Goal: Task Accomplishment & Management: Manage account settings

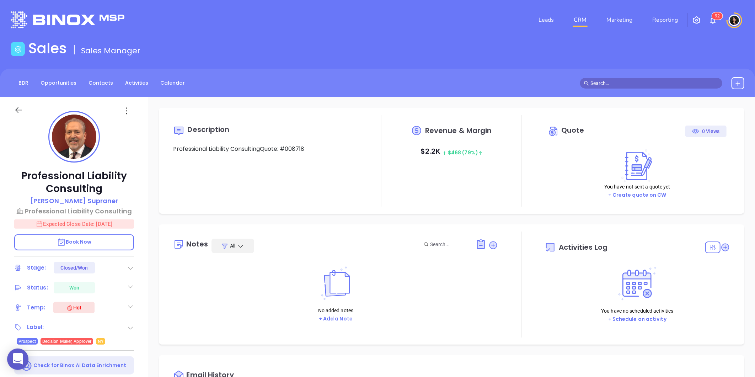
type input "[PERSON_NAME]"
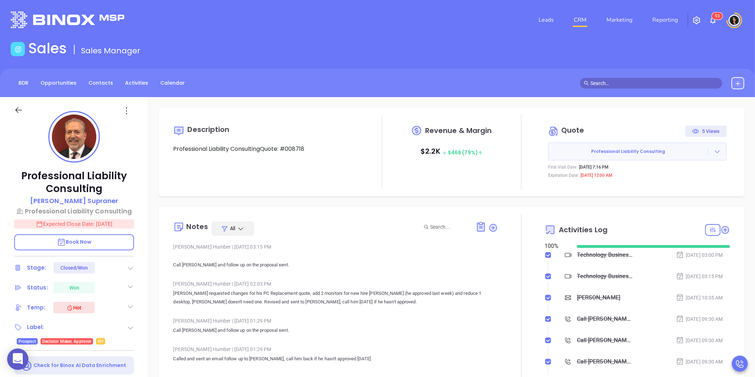
scroll to position [206, 0]
click at [546, 22] on link "Leads" at bounding box center [546, 20] width 21 height 14
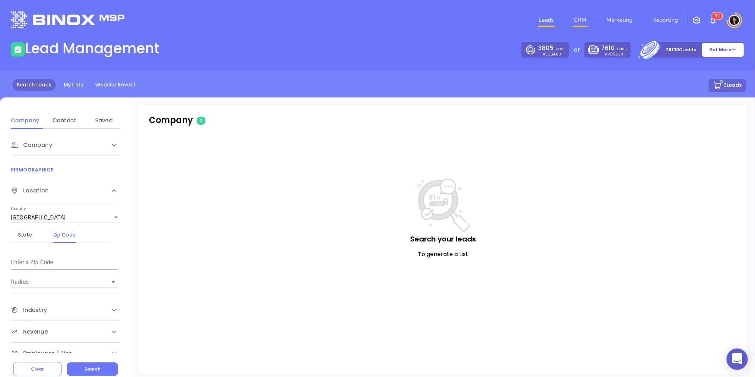
click at [582, 21] on link "CRM" at bounding box center [580, 20] width 18 height 14
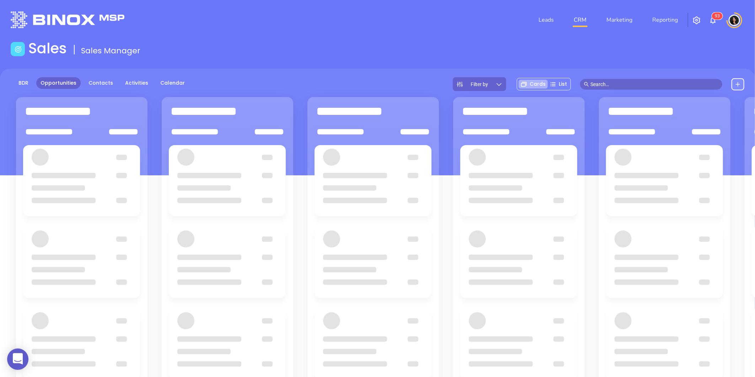
click at [407, 54] on div "Sales Sales Manager" at bounding box center [377, 50] width 742 height 20
click at [369, 34] on header "Leads CRM Marketing Reporting 9 3 Financial Leads Leads" at bounding box center [378, 20] width 734 height 40
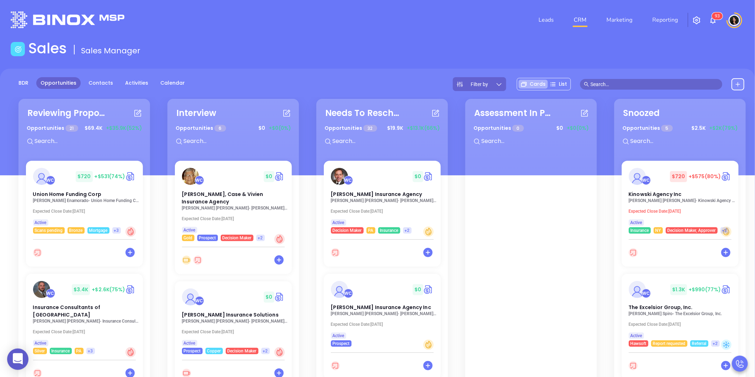
scroll to position [103, 0]
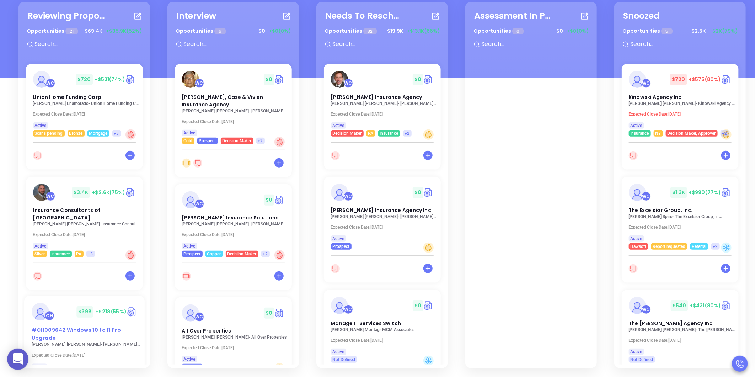
click at [97, 326] on div "#CH009642 Windows 10 to 11 Pro Upgrade" at bounding box center [84, 333] width 114 height 15
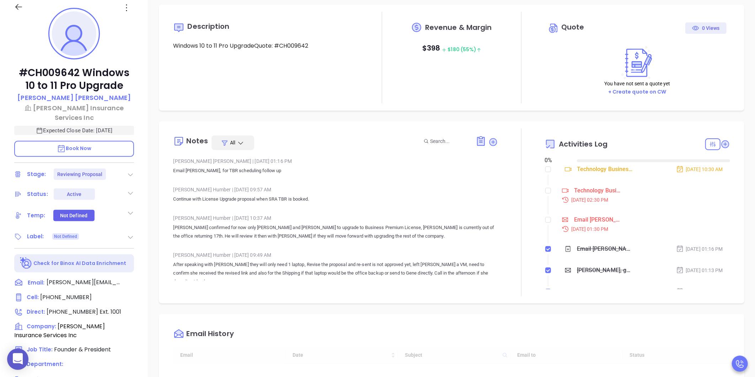
type input "[DATE]"
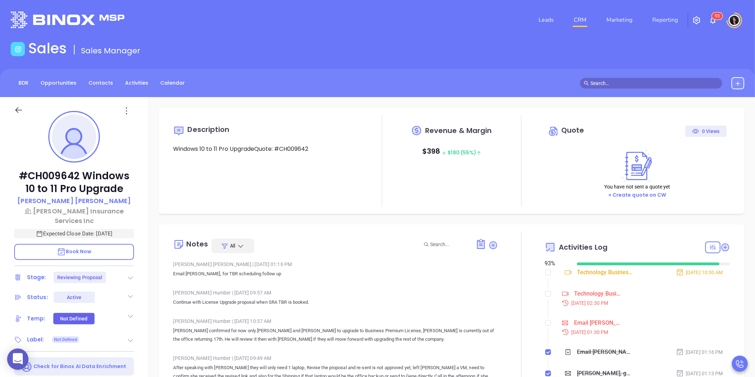
scroll to position [206, 0]
click at [545, 295] on input "checkbox" at bounding box center [548, 294] width 6 height 6
checkbox input "false"
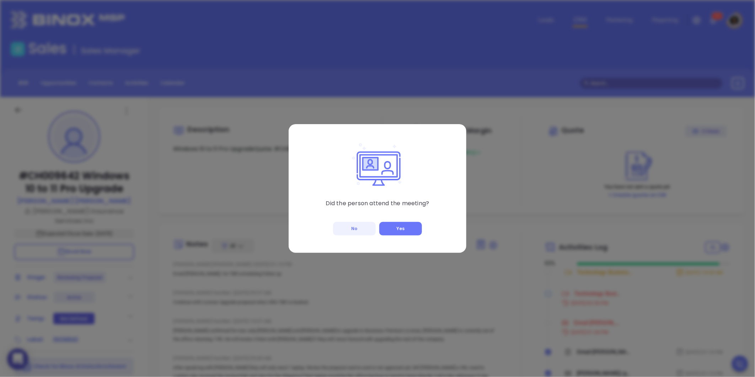
type input "[PERSON_NAME]"
click at [346, 230] on button "No" at bounding box center [354, 229] width 43 height 14
checkbox input "true"
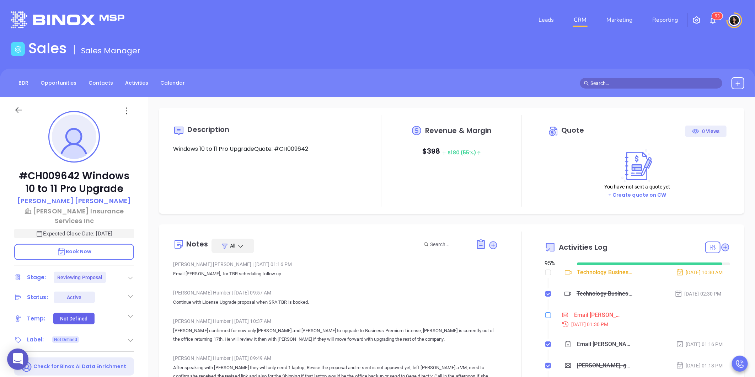
click at [545, 316] on input "checkbox" at bounding box center [548, 315] width 6 height 6
checkbox input "true"
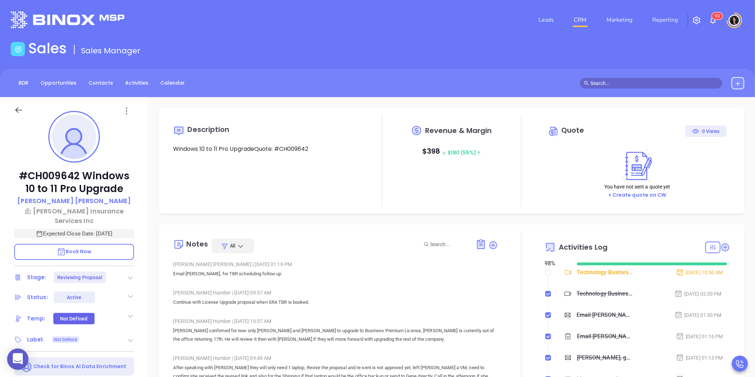
click at [284, 170] on div "Description Windows 10 to 11 Pro UpgradeQuote: #CH009642" at bounding box center [266, 161] width 186 height 92
